Goal: Task Accomplishment & Management: Manage account settings

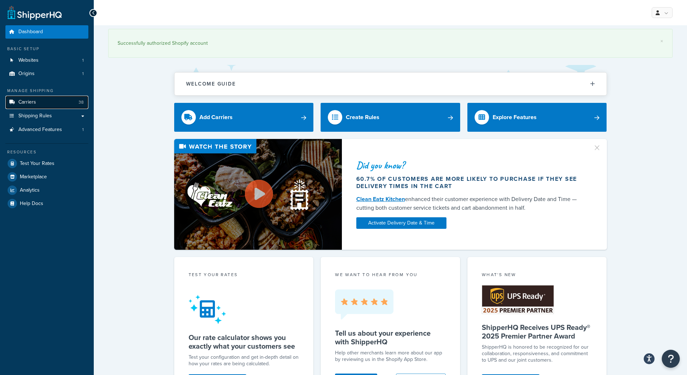
click at [36, 101] on link "Carriers 38" at bounding box center [46, 102] width 83 height 13
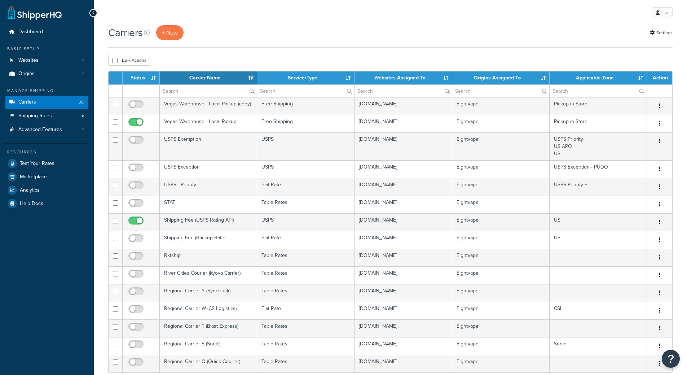
select select "15"
click at [599, 50] on div "Carriers + New Settings Bulk Actions Duplicate Delete Contact Us Send Us A Mess…" at bounding box center [390, 296] width 593 height 543
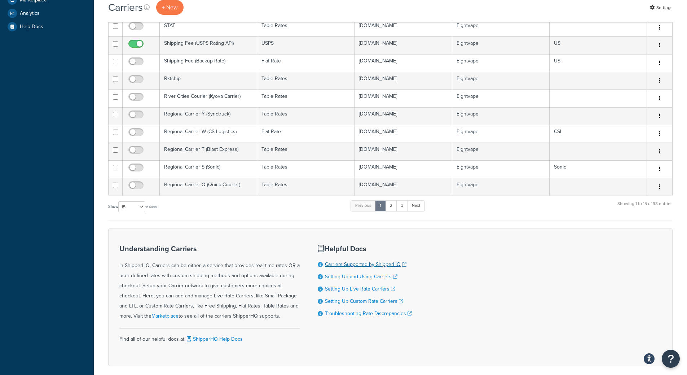
scroll to position [180, 0]
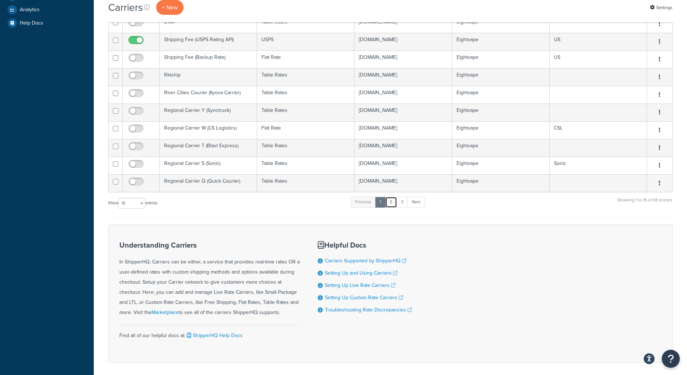
click at [393, 202] on link "2" at bounding box center [391, 202] width 12 height 11
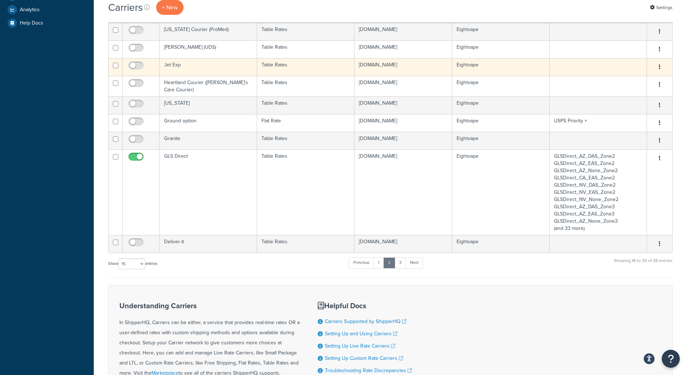
scroll to position [0, 0]
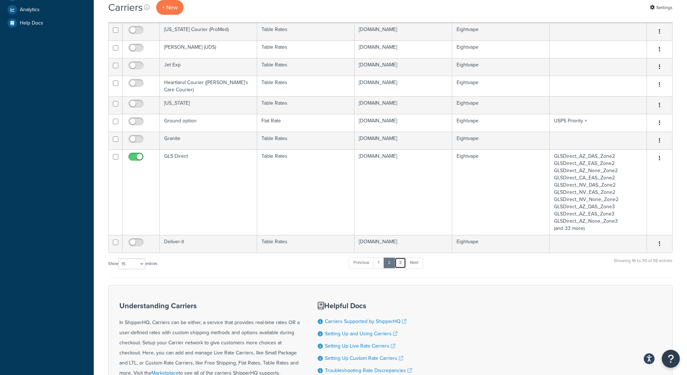
click at [402, 259] on link "3" at bounding box center [401, 262] width 12 height 11
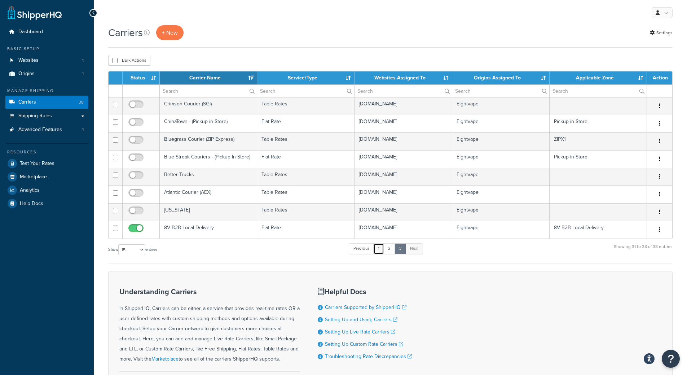
click at [380, 249] on link "1" at bounding box center [378, 248] width 11 height 11
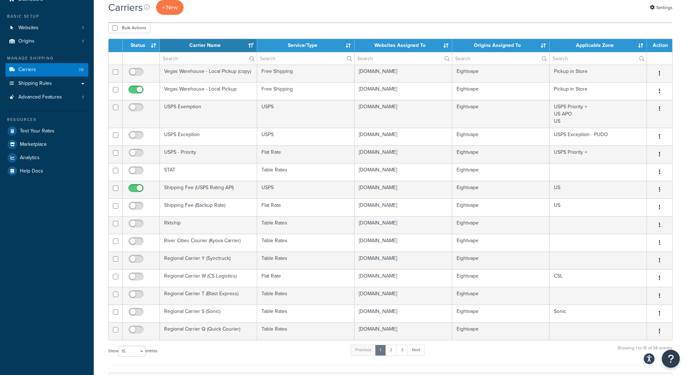
scroll to position [15, 0]
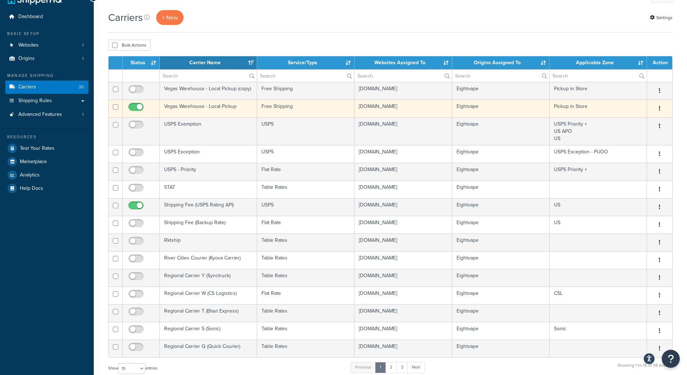
click at [136, 108] on input "checkbox" at bounding box center [137, 108] width 20 height 9
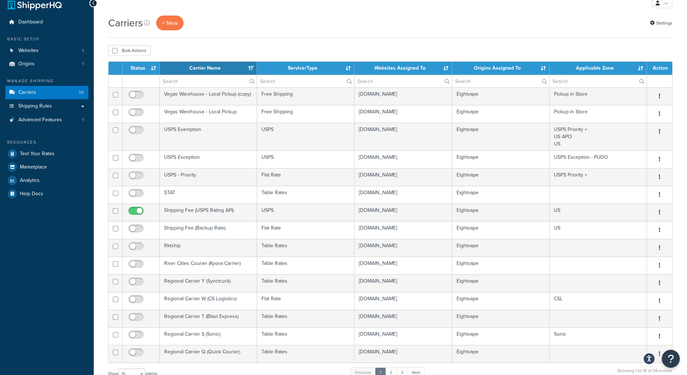
scroll to position [0, 0]
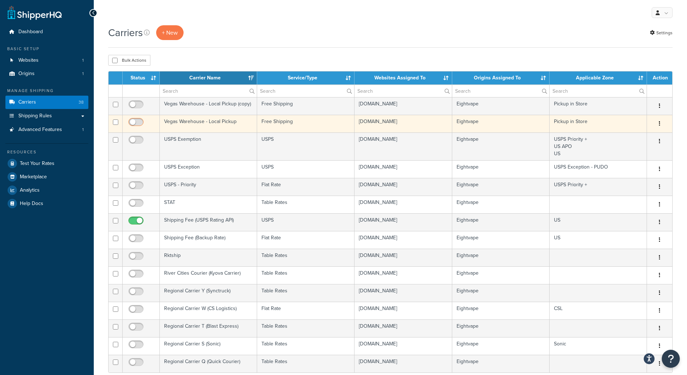
click at [137, 124] on input "checkbox" at bounding box center [137, 123] width 20 height 9
click at [136, 125] on input "checkbox" at bounding box center [137, 123] width 20 height 9
checkbox input "false"
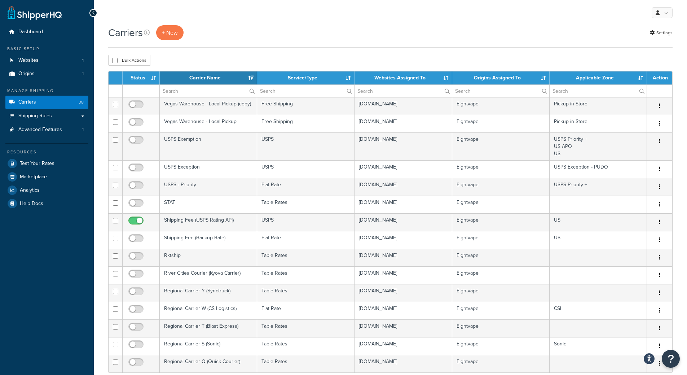
click at [333, 38] on div "Carriers + New Settings" at bounding box center [390, 32] width 565 height 15
click at [98, 290] on div "Carriers + New Settings Bulk Actions Duplicate Delete Contact Us Send Us A Mess…" at bounding box center [390, 296] width 593 height 543
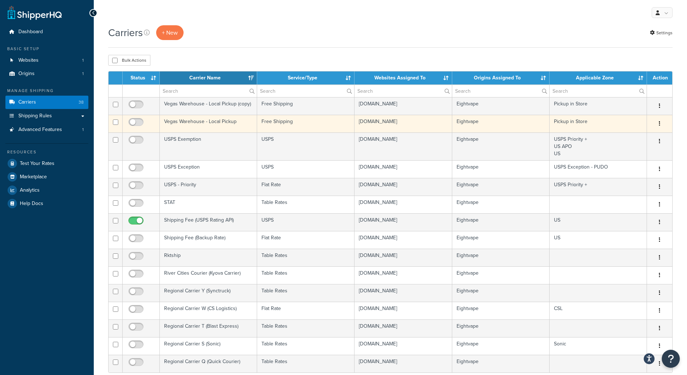
click at [191, 122] on td "Vegas Warehouse - Local Pickup" at bounding box center [208, 124] width 97 height 18
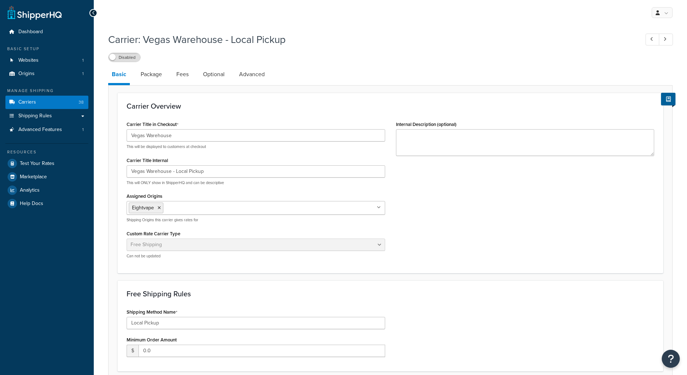
select select "free"
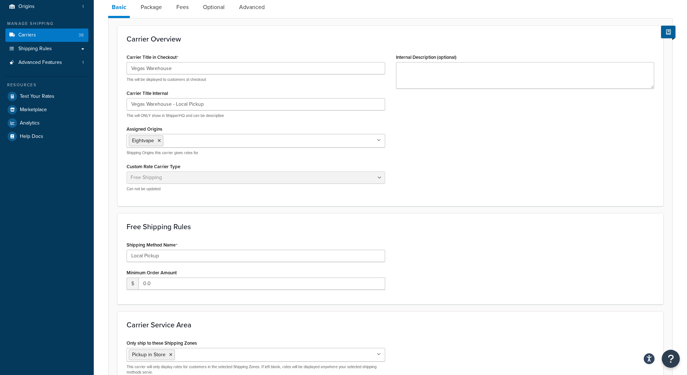
scroll to position [36, 0]
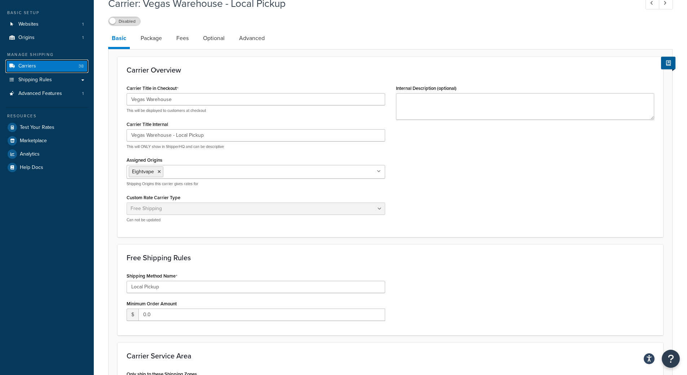
click at [68, 68] on link "Carriers 38" at bounding box center [46, 66] width 83 height 13
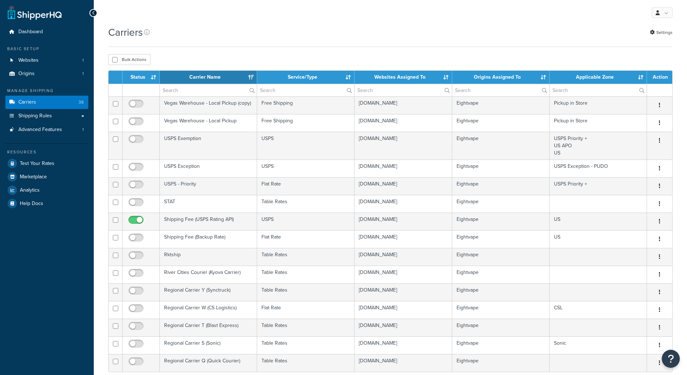
select select "15"
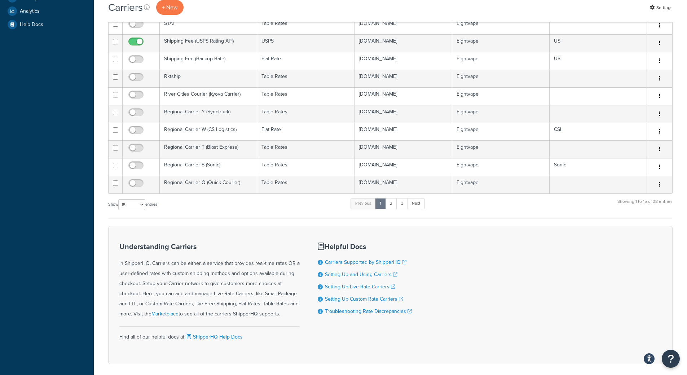
scroll to position [180, 0]
click at [391, 202] on link "2" at bounding box center [391, 202] width 12 height 11
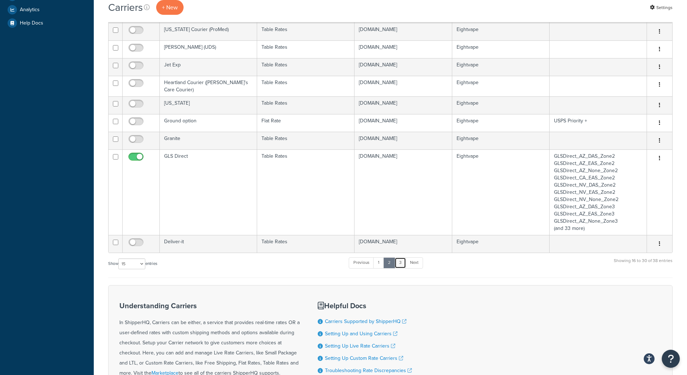
click at [405, 260] on link "3" at bounding box center [401, 262] width 12 height 11
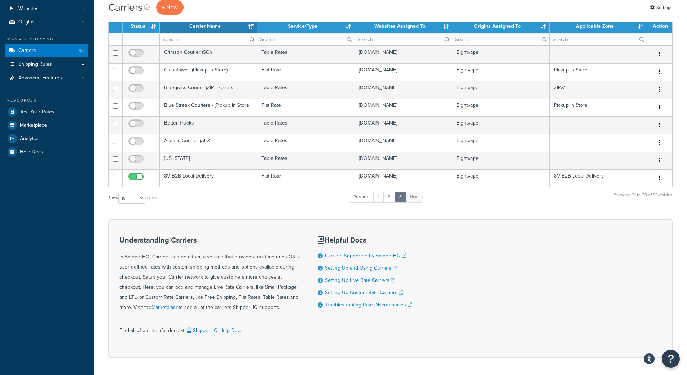
scroll to position [0, 0]
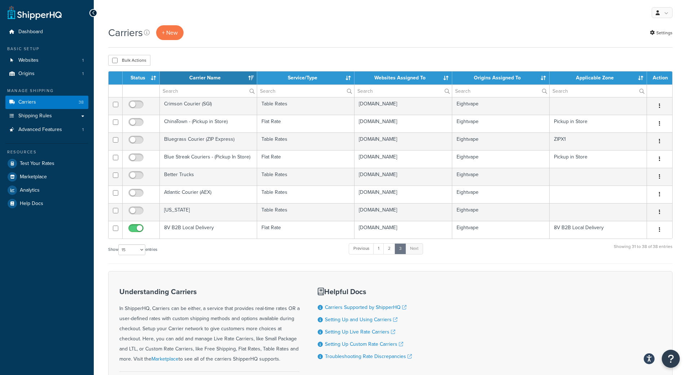
click at [163, 258] on div "Show 10 15 25 50 100 entries Previous 1 2 3 Next Showing 31 to 38 of 38 entries" at bounding box center [390, 252] width 565 height 21
click at [129, 262] on div "Show 10 15 25 50 100 entries Previous 1 2 3 Next Showing 31 to 38 of 38 entries" at bounding box center [390, 252] width 565 height 21
click at [390, 251] on link "2" at bounding box center [389, 248] width 12 height 11
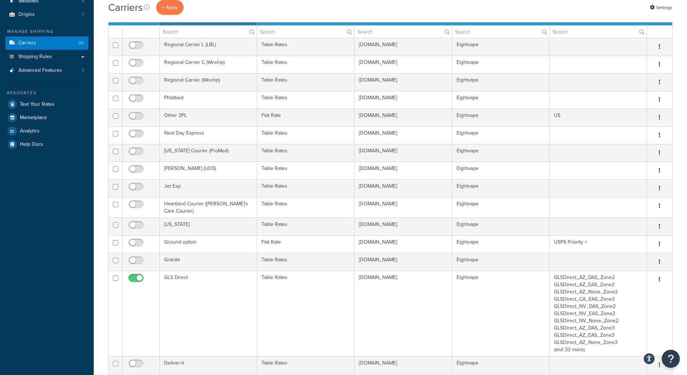
scroll to position [72, 0]
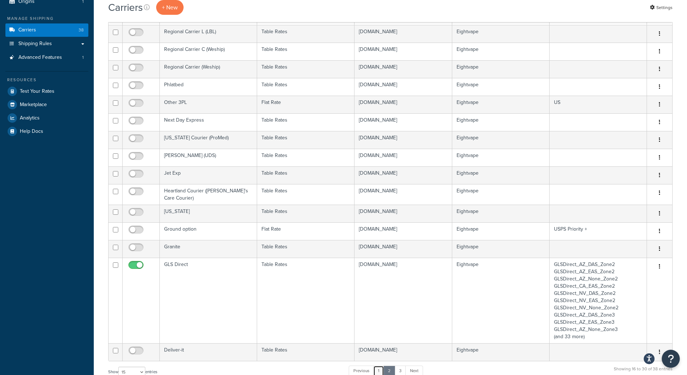
click at [380, 368] on link "1" at bounding box center [378, 370] width 11 height 11
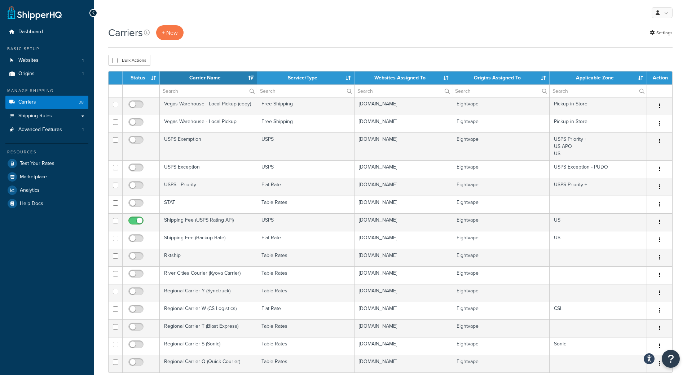
scroll to position [36, 0]
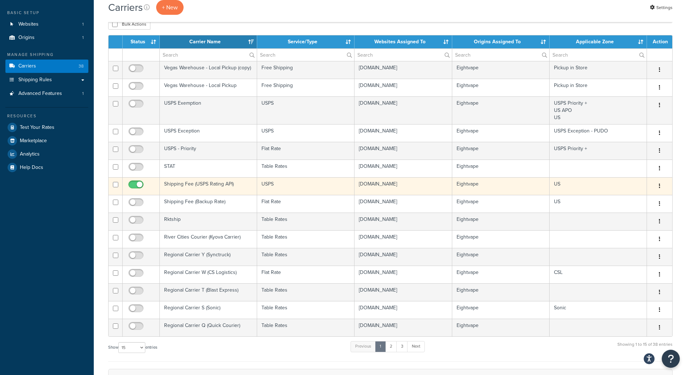
click at [218, 187] on td "Shipping Fee (USPS Rating API)" at bounding box center [208, 186] width 97 height 18
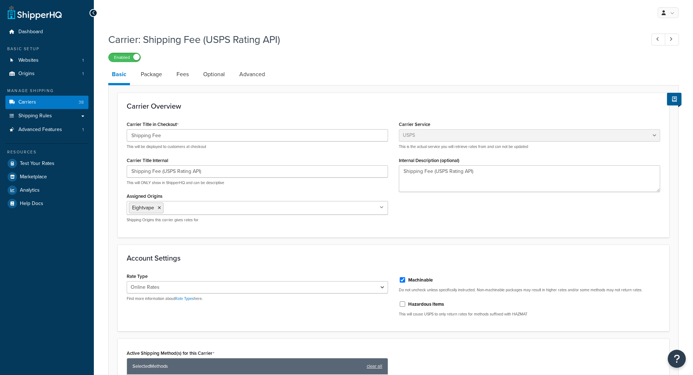
select select "usps"
select select "ONLINE"
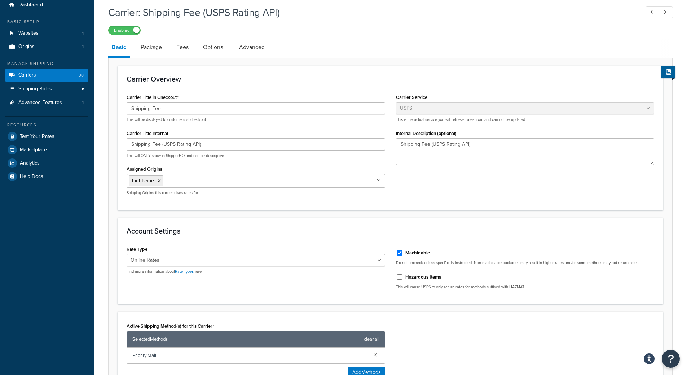
scroll to position [17, 0]
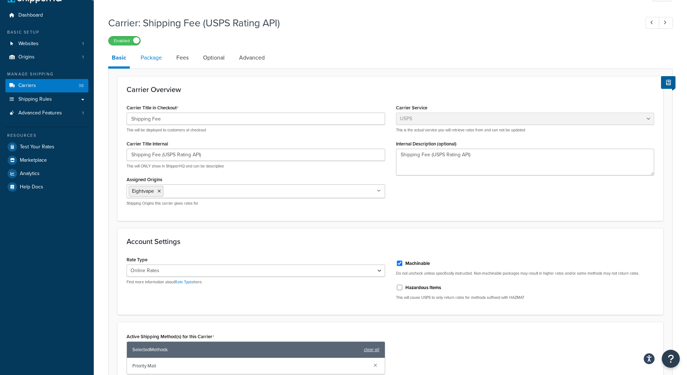
click at [151, 56] on link "Package" at bounding box center [151, 57] width 28 height 17
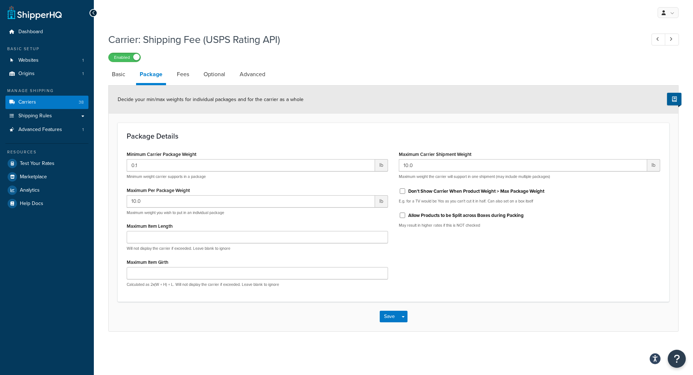
click at [123, 334] on div "Carrier: Shipping Fee (USPS Rating API) Enabled Basic Package Fees Optional Adv…" at bounding box center [393, 189] width 599 height 321
click at [40, 65] on link "Websites 1" at bounding box center [46, 60] width 83 height 13
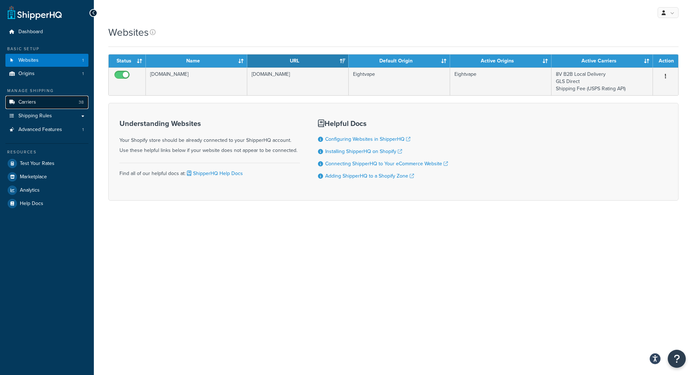
click at [70, 103] on link "Carriers 38" at bounding box center [46, 102] width 83 height 13
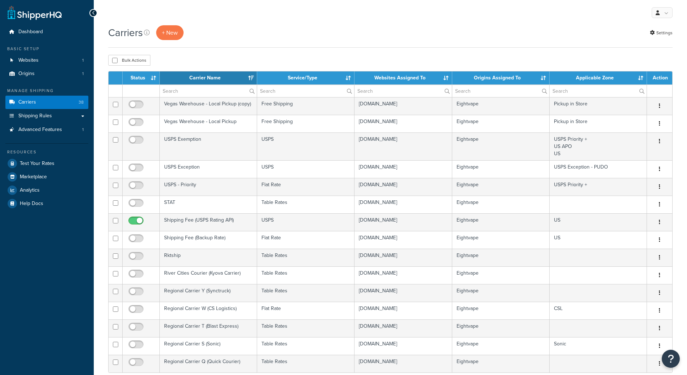
select select "15"
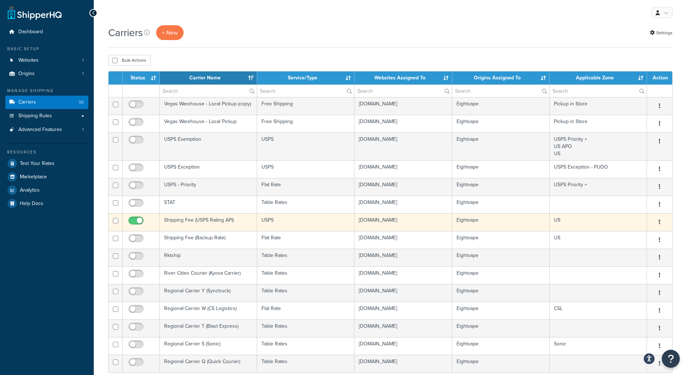
click at [231, 224] on td "Shipping Fee (USPS Rating API)" at bounding box center [208, 222] width 97 height 18
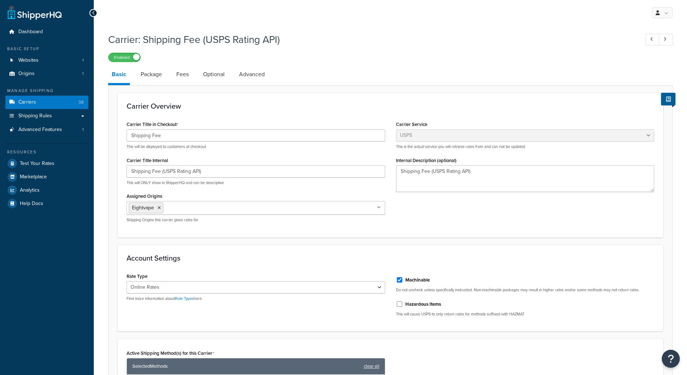
select select "usps"
select select "ONLINE"
click at [146, 75] on link "Package" at bounding box center [151, 74] width 28 height 17
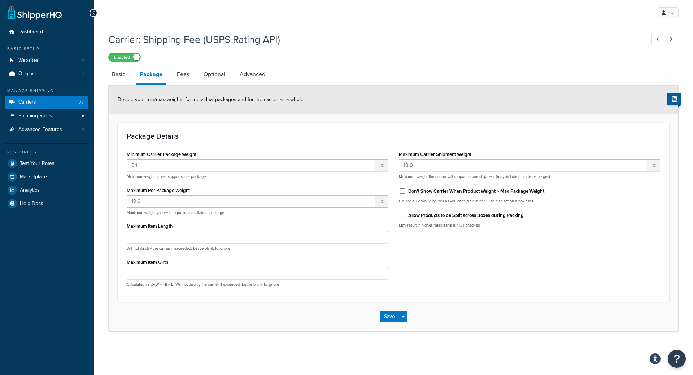
click at [113, 191] on form "Decide your min/max weights for individual packages and for the carrier as a wh…" at bounding box center [393, 208] width 569 height 246
click at [161, 170] on input "0.1" at bounding box center [251, 165] width 248 height 12
click at [180, 208] on div "10.0 lb Maximum weight you wish to put in an individual package" at bounding box center [257, 205] width 261 height 20
click at [184, 201] on input "10.0" at bounding box center [251, 201] width 248 height 12
